Goal: Use online tool/utility: Utilize a website feature to perform a specific function

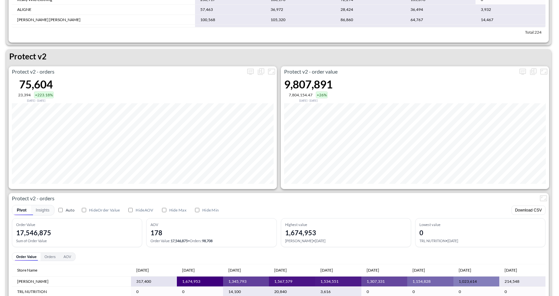
scroll to position [1225, 0]
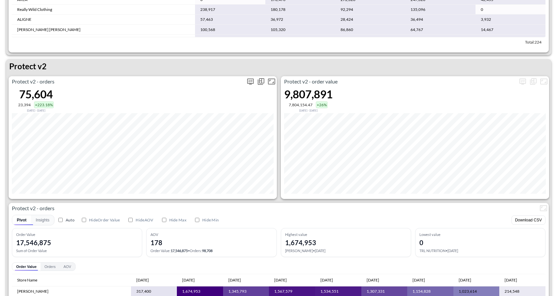
click at [247, 79] on icon "more" at bounding box center [251, 82] width 8 height 8
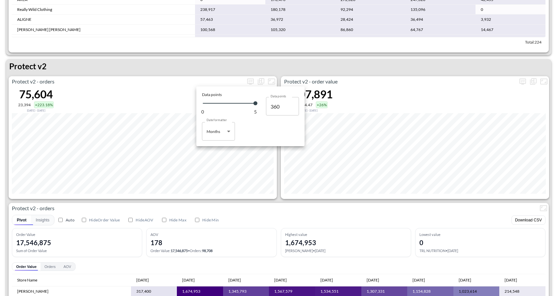
click at [223, 129] on body "BI.P.EYE, Interactive Analytics Dashboards 1 Filters Iso Date [DATE] Global Ord…" at bounding box center [279, 148] width 559 height 296
click at [218, 148] on li "Days" at bounding box center [218, 148] width 33 height 10
type input "Days"
type input "128"
click at [263, 202] on div at bounding box center [279, 148] width 559 height 296
